Goal: Information Seeking & Learning: Learn about a topic

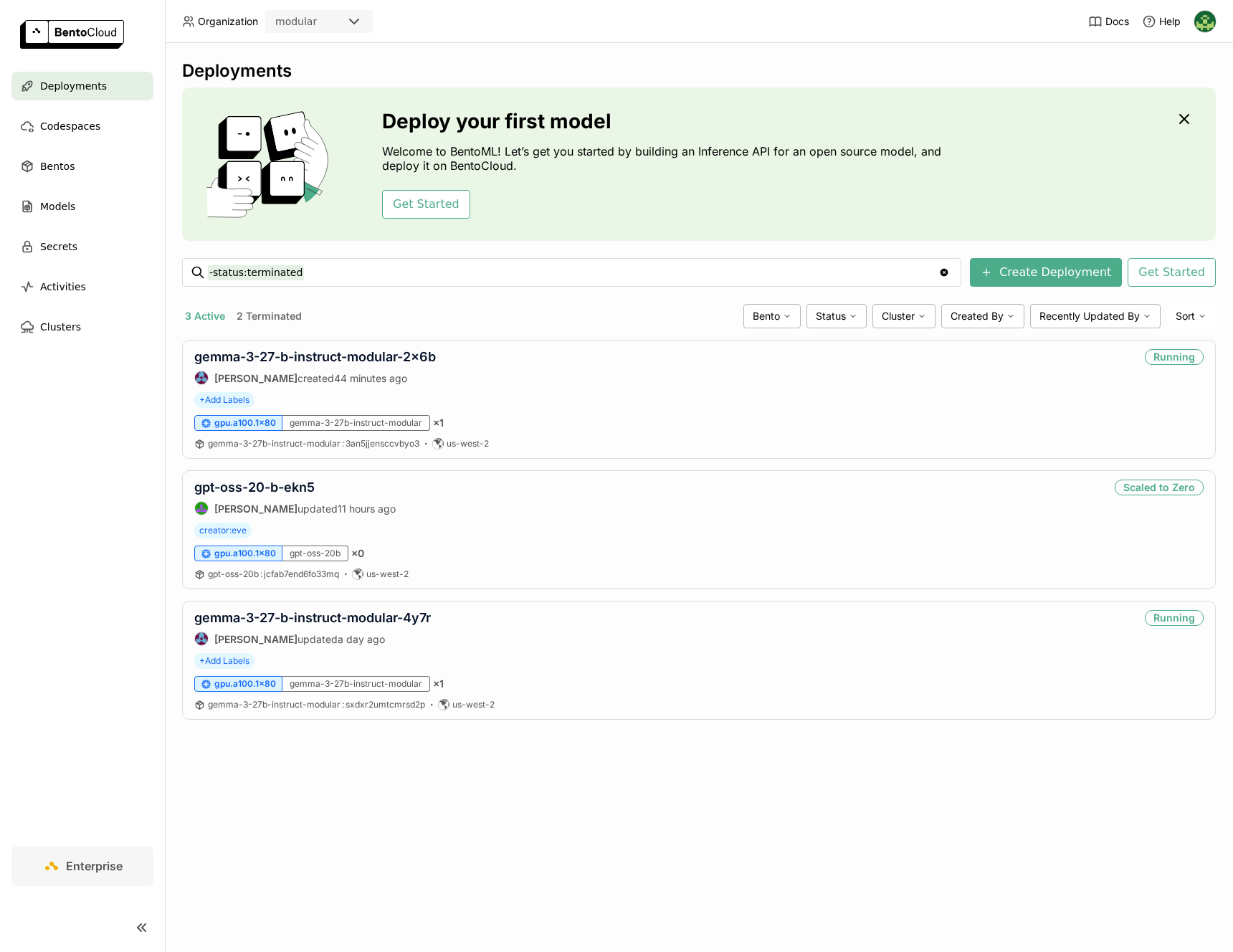
click at [274, 309] on button "2 Terminated" at bounding box center [269, 316] width 71 height 18
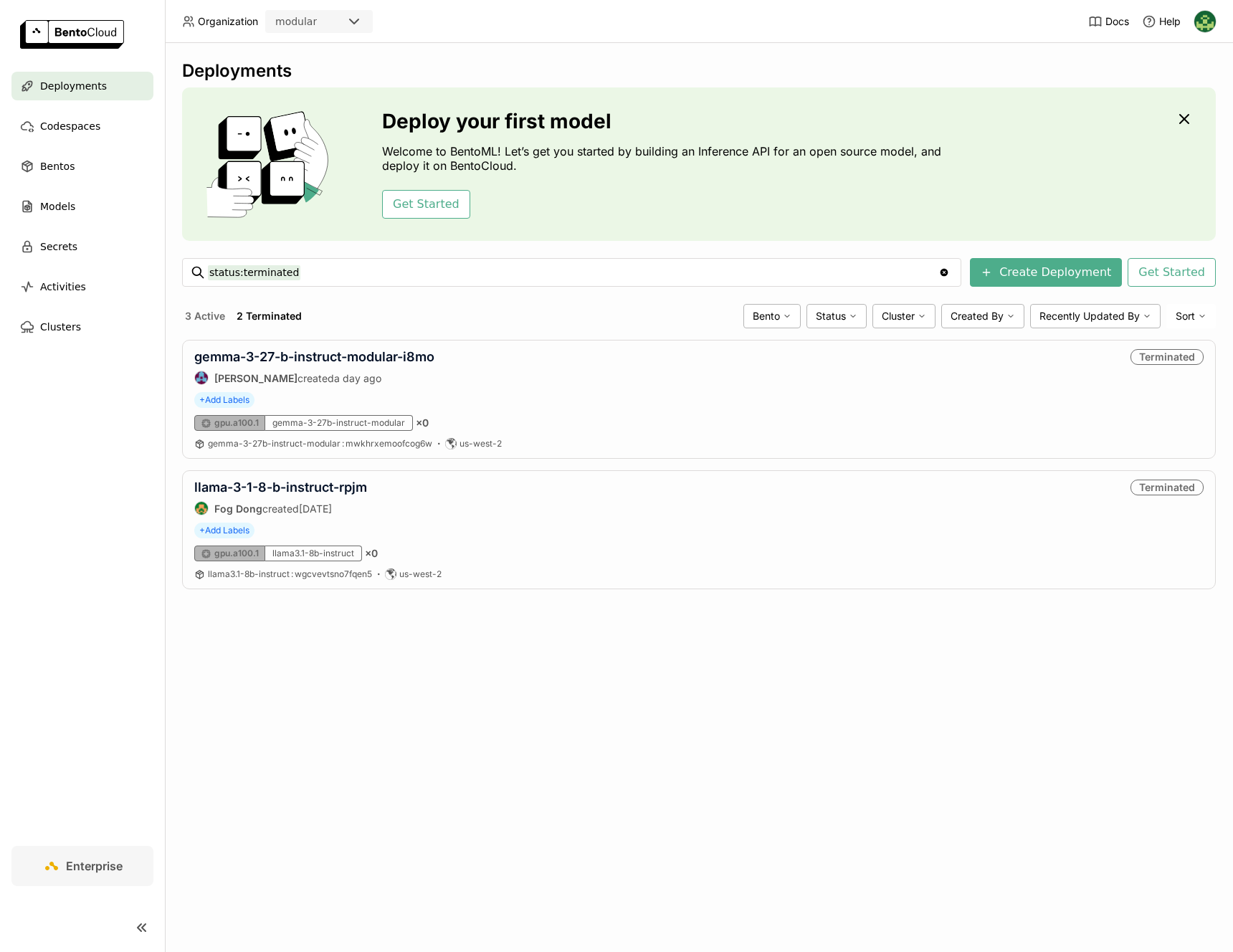
click at [200, 316] on button "3 Active" at bounding box center [205, 316] width 46 height 18
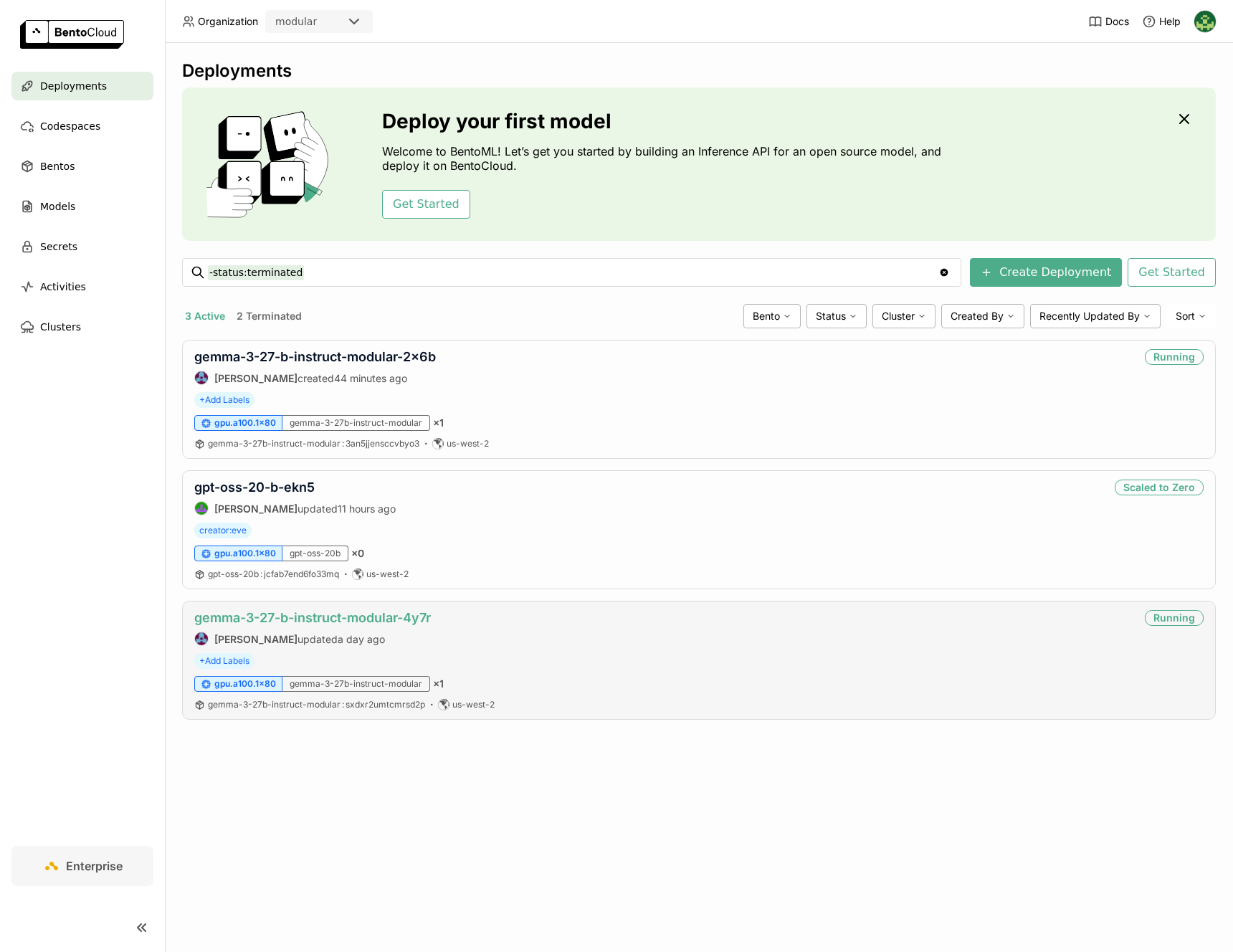
click at [416, 618] on link "gemma-3-27-b-instruct-modular-4y7r" at bounding box center [313, 618] width 237 height 15
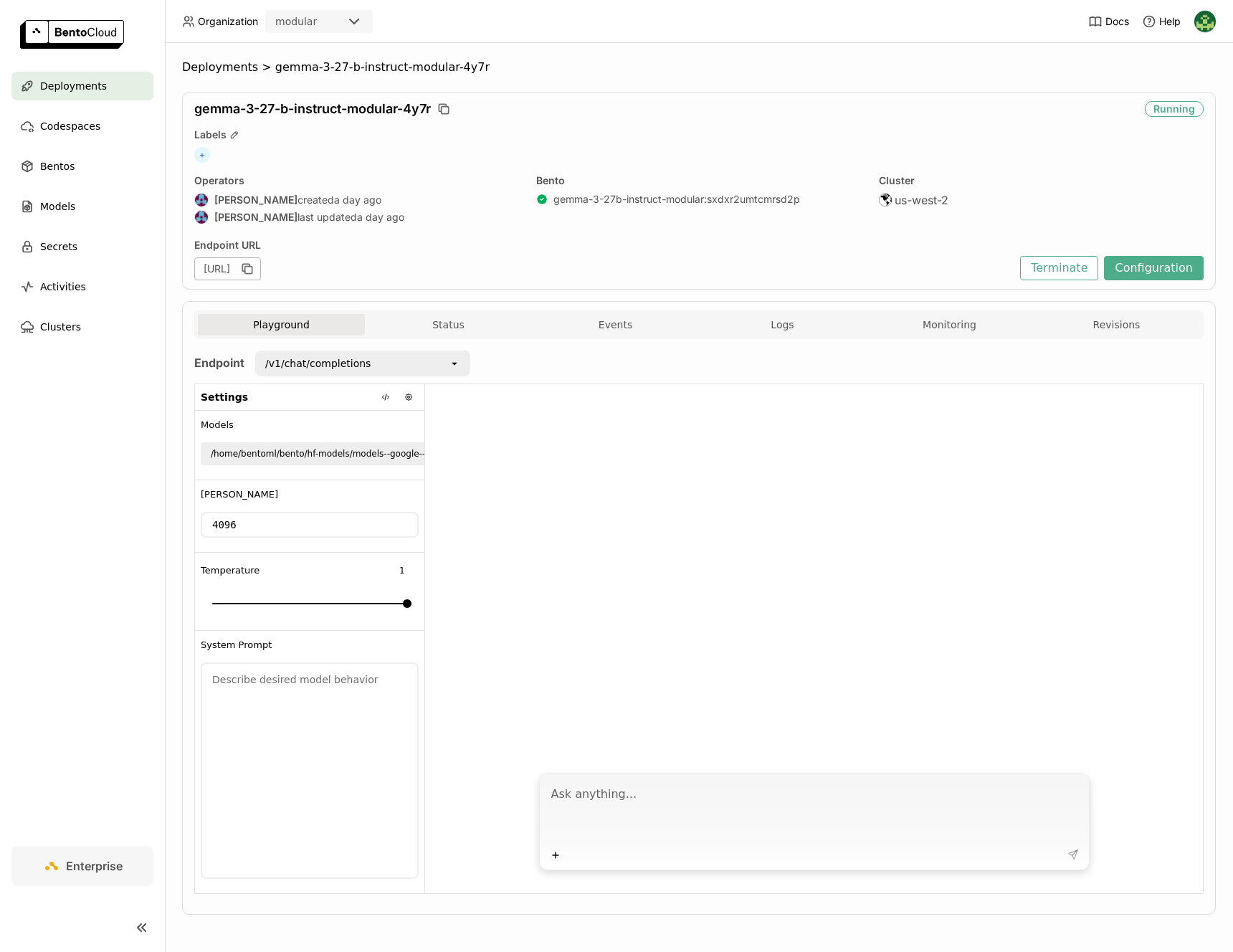
click at [391, 371] on div "/v1/chat/completions" at bounding box center [353, 363] width 192 height 23
click at [649, 258] on div "[URL]" at bounding box center [604, 268] width 819 height 23
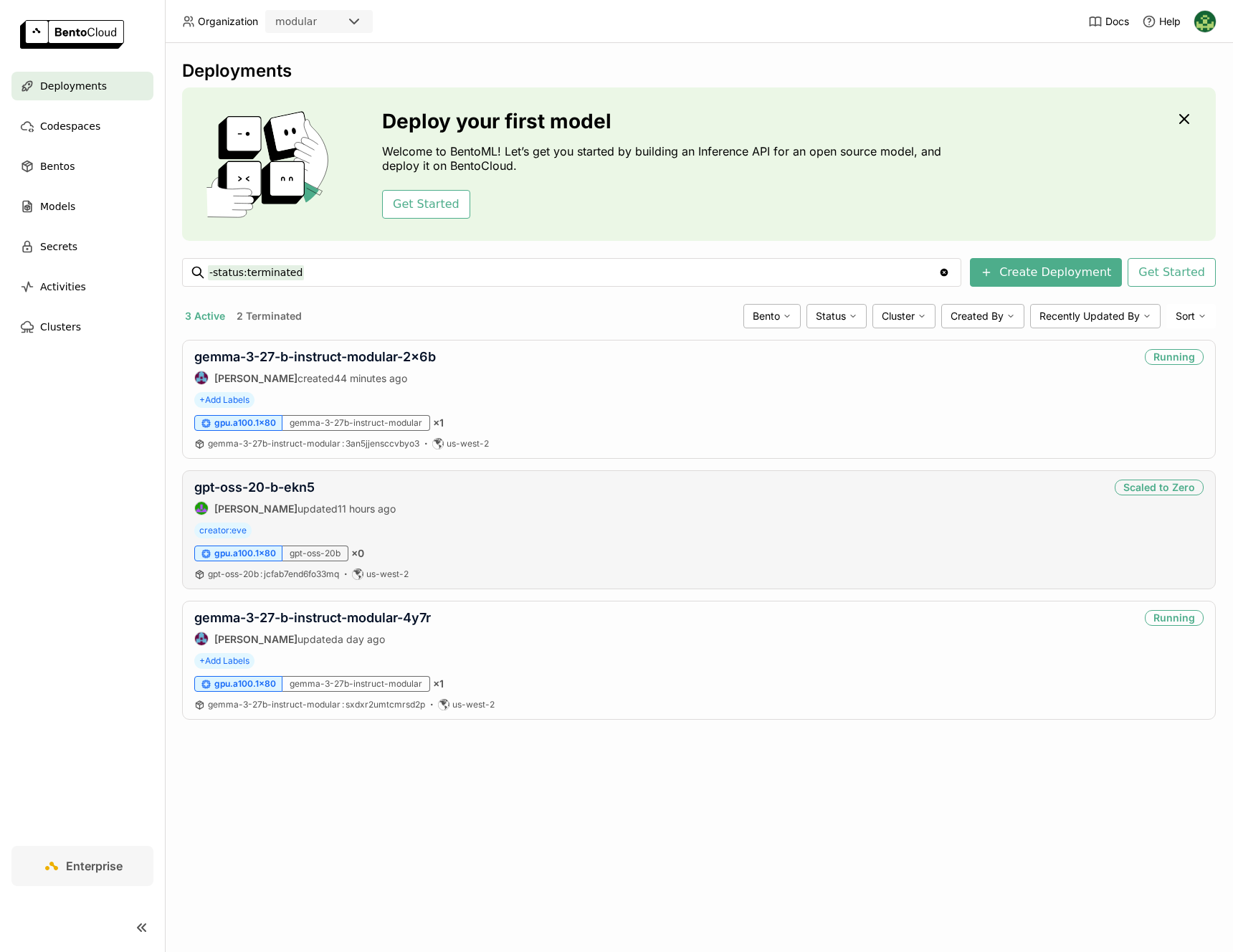
click at [329, 491] on div "gpt-oss-20-b-ekn5" at bounding box center [295, 487] width 201 height 16
click at [291, 485] on link "gpt-oss-20-b-ekn5" at bounding box center [254, 487] width 120 height 15
click at [353, 353] on link "gemma-3-27-b-instruct-modular-2x6b" at bounding box center [315, 356] width 241 height 15
